Goal: Navigation & Orientation: Find specific page/section

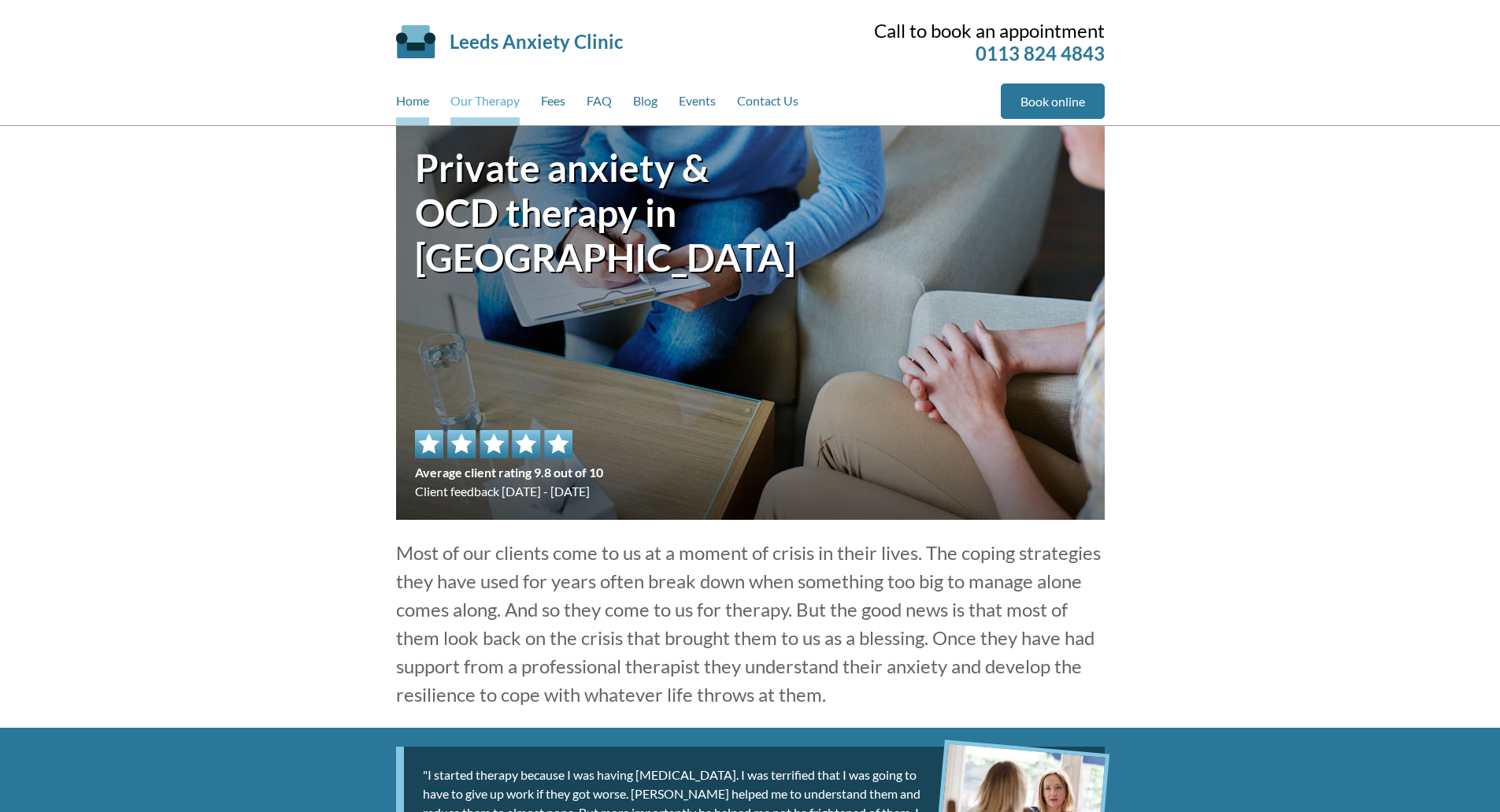
click at [476, 103] on link "Our Therapy" at bounding box center [485, 105] width 69 height 42
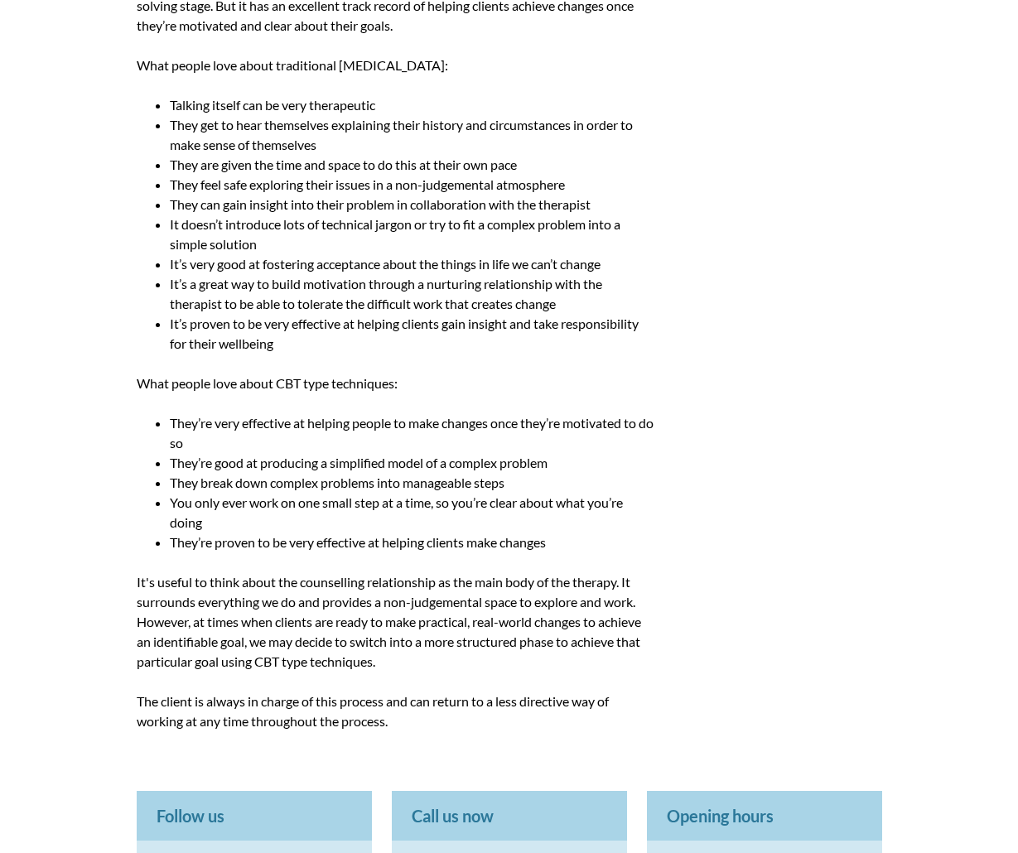
scroll to position [1481, 0]
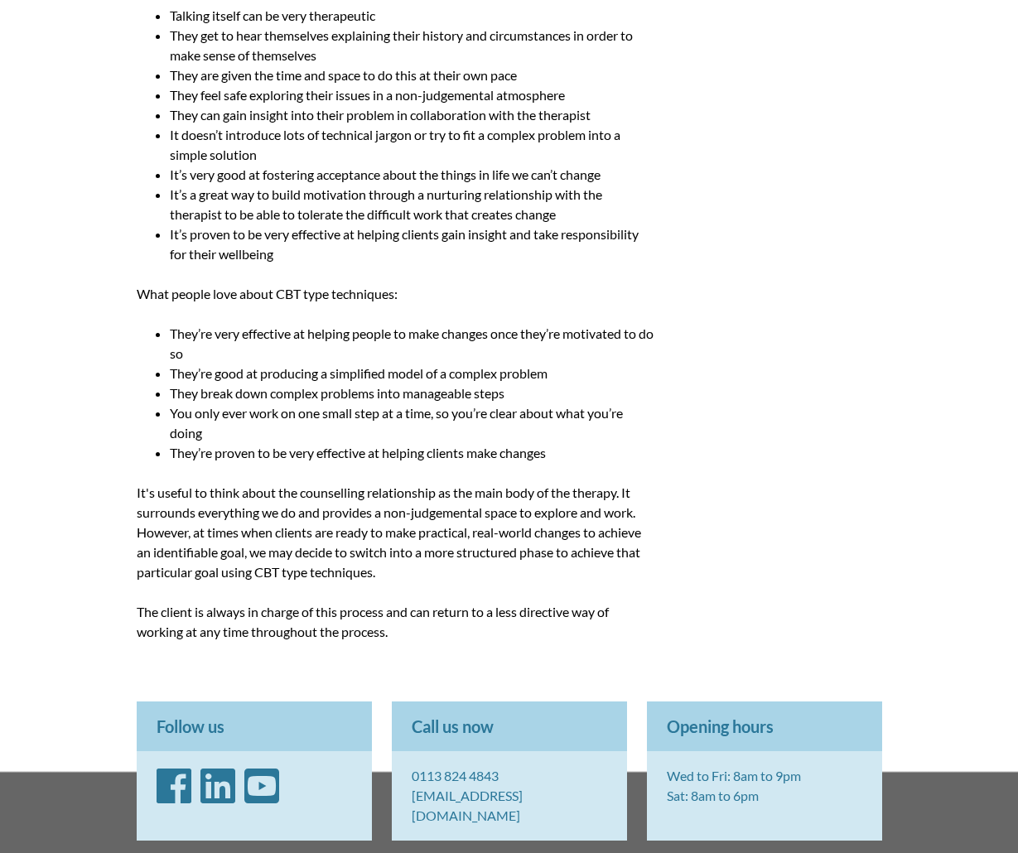
click at [181, 774] on icon "Facebook" at bounding box center [174, 786] width 35 height 40
click at [207, 786] on icon "LinkedIn" at bounding box center [217, 786] width 35 height 40
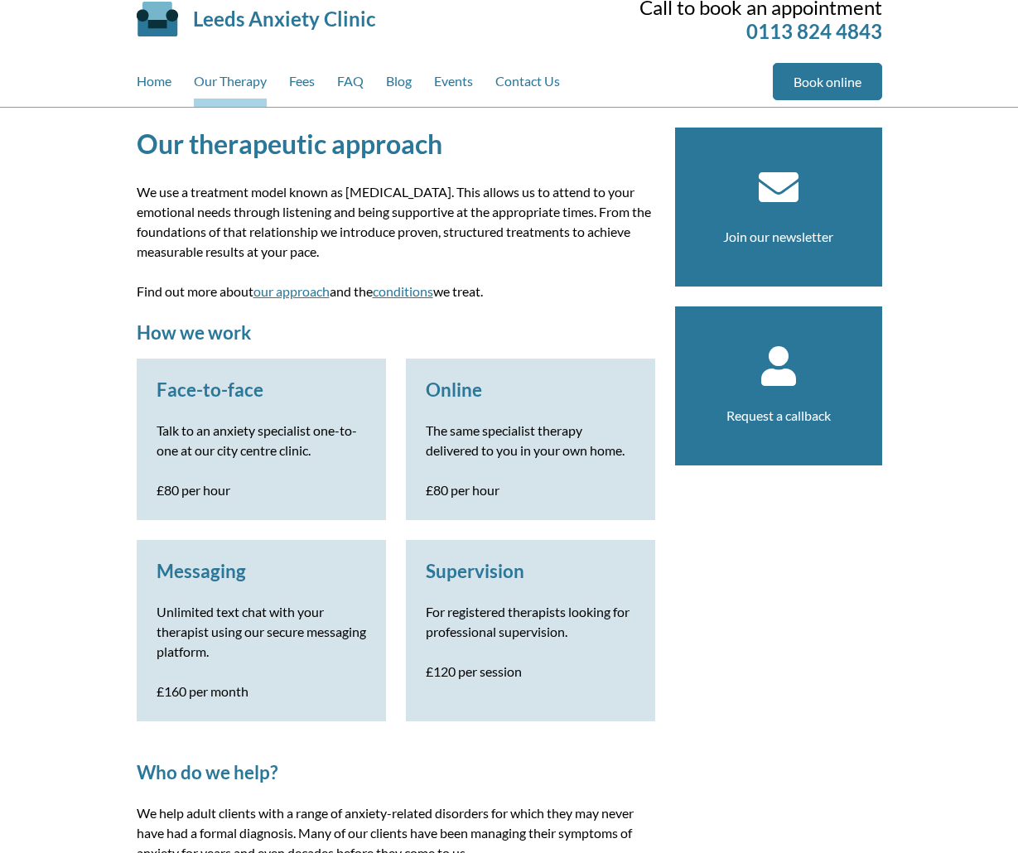
scroll to position [0, 0]
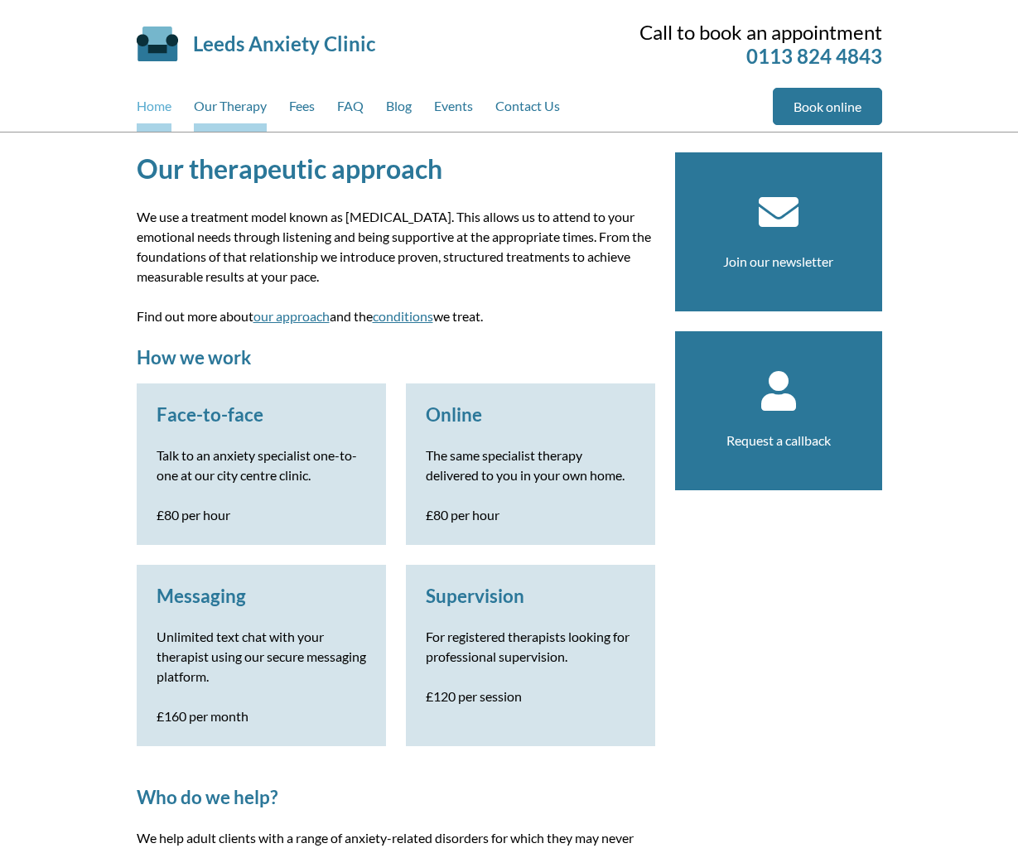
click at [149, 119] on link "Home" at bounding box center [154, 110] width 35 height 44
